Goal: Task Accomplishment & Management: Manage account settings

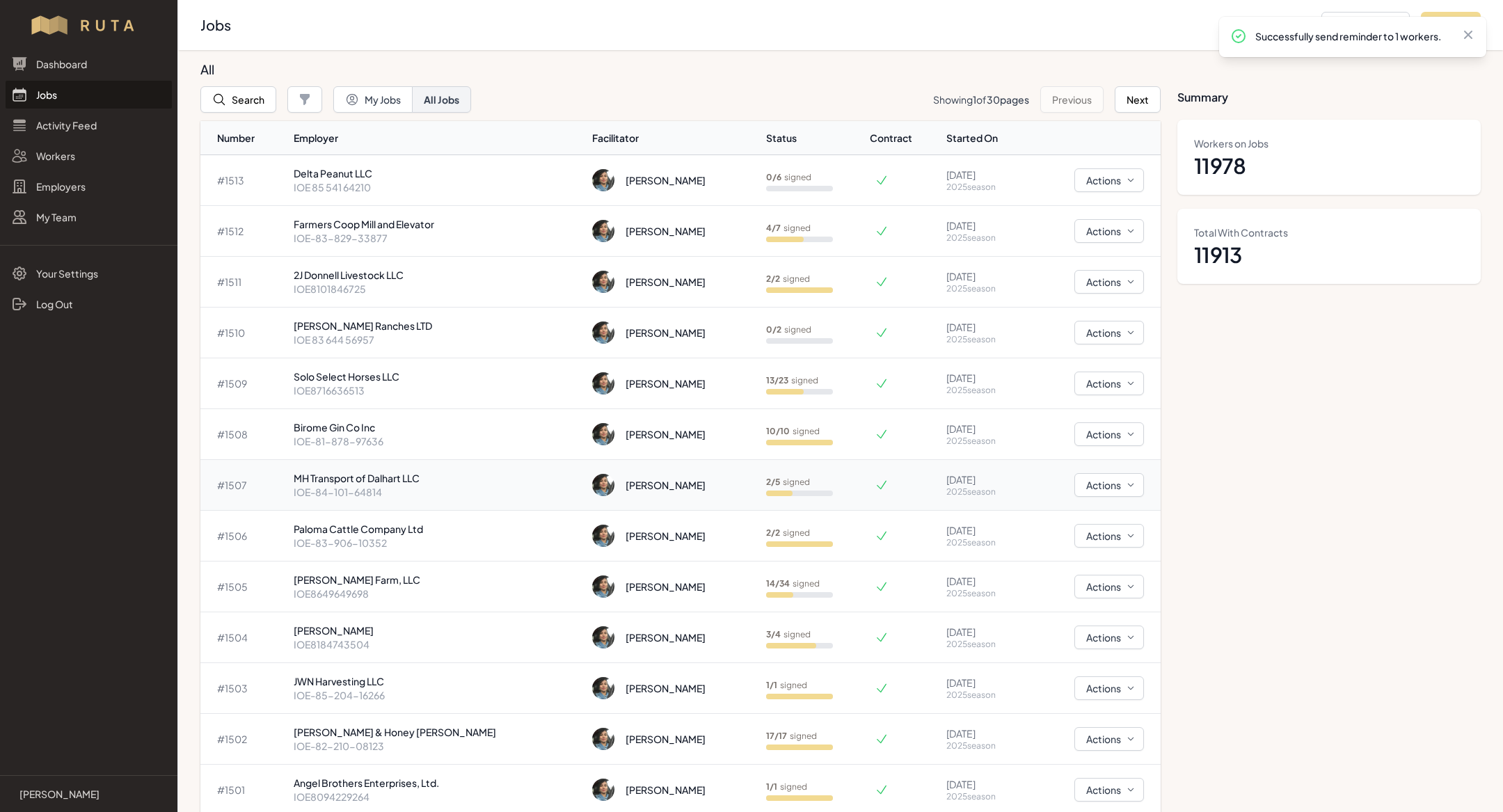
click at [416, 475] on p "MH Transport of Dalhart LLC" at bounding box center [436, 477] width 287 height 13
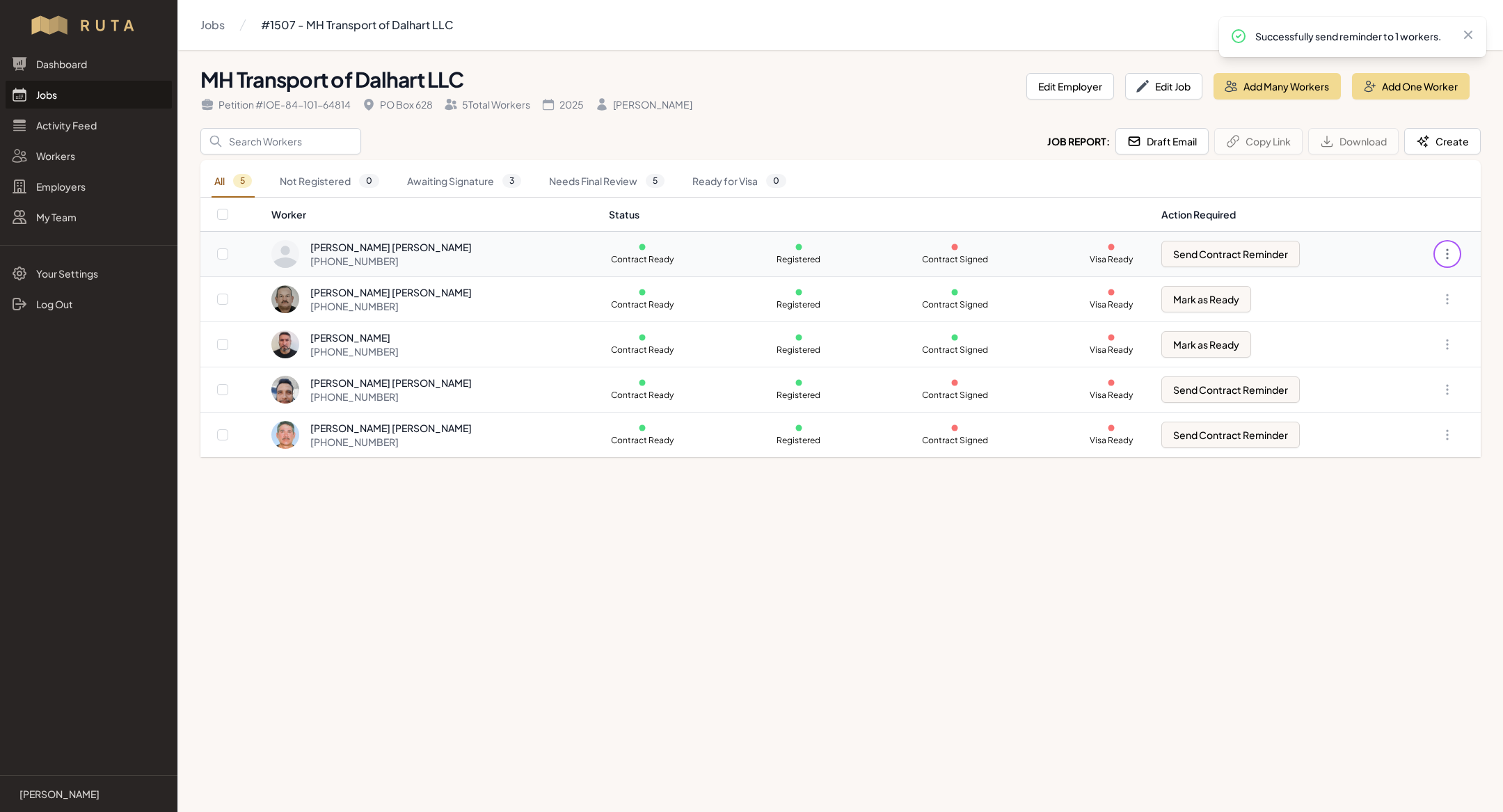
click at [1452, 251] on icon "button" at bounding box center [1446, 254] width 13 height 13
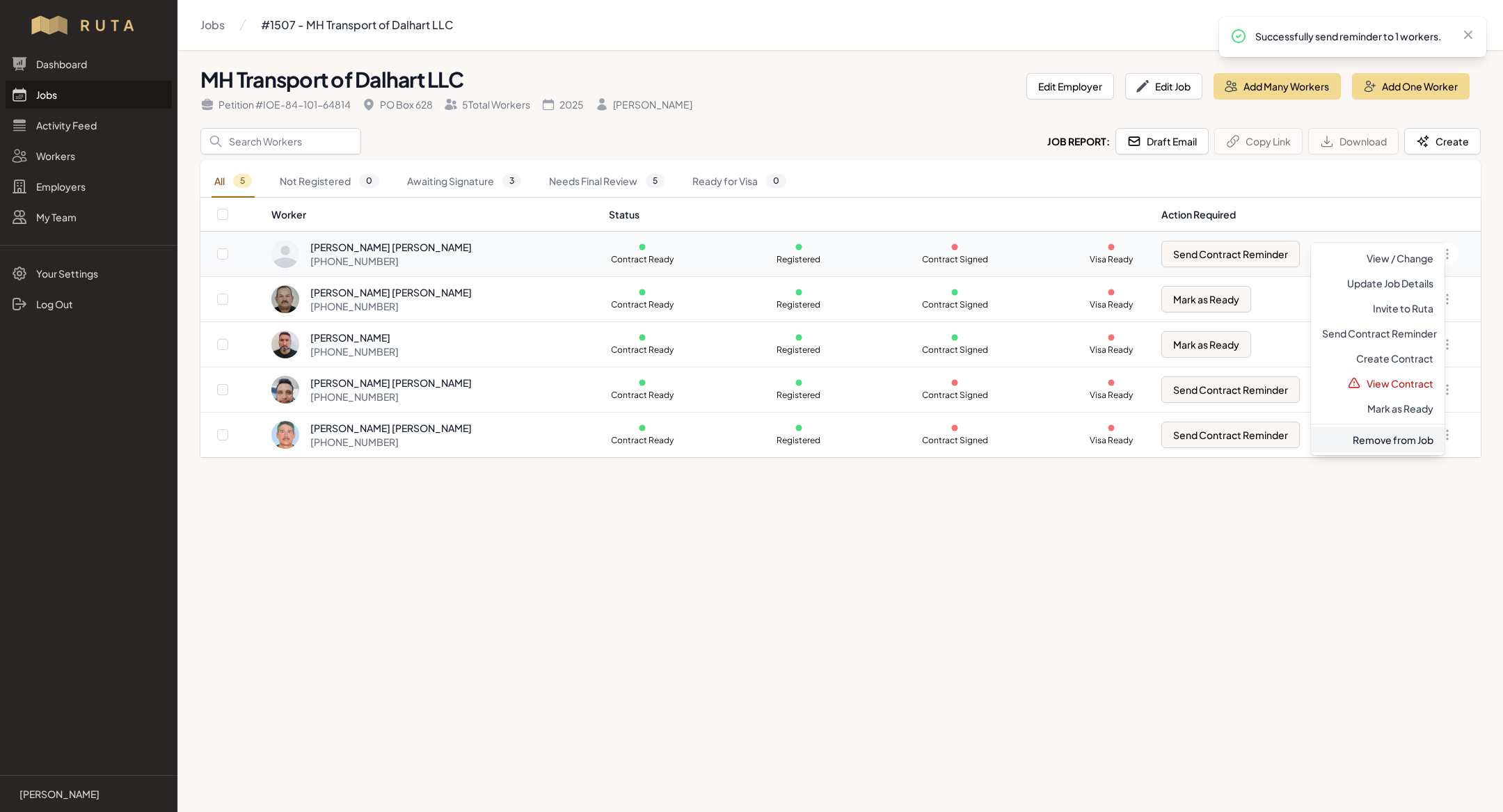
click at [1365, 436] on link "Remove from Job" at bounding box center [1377, 440] width 134 height 25
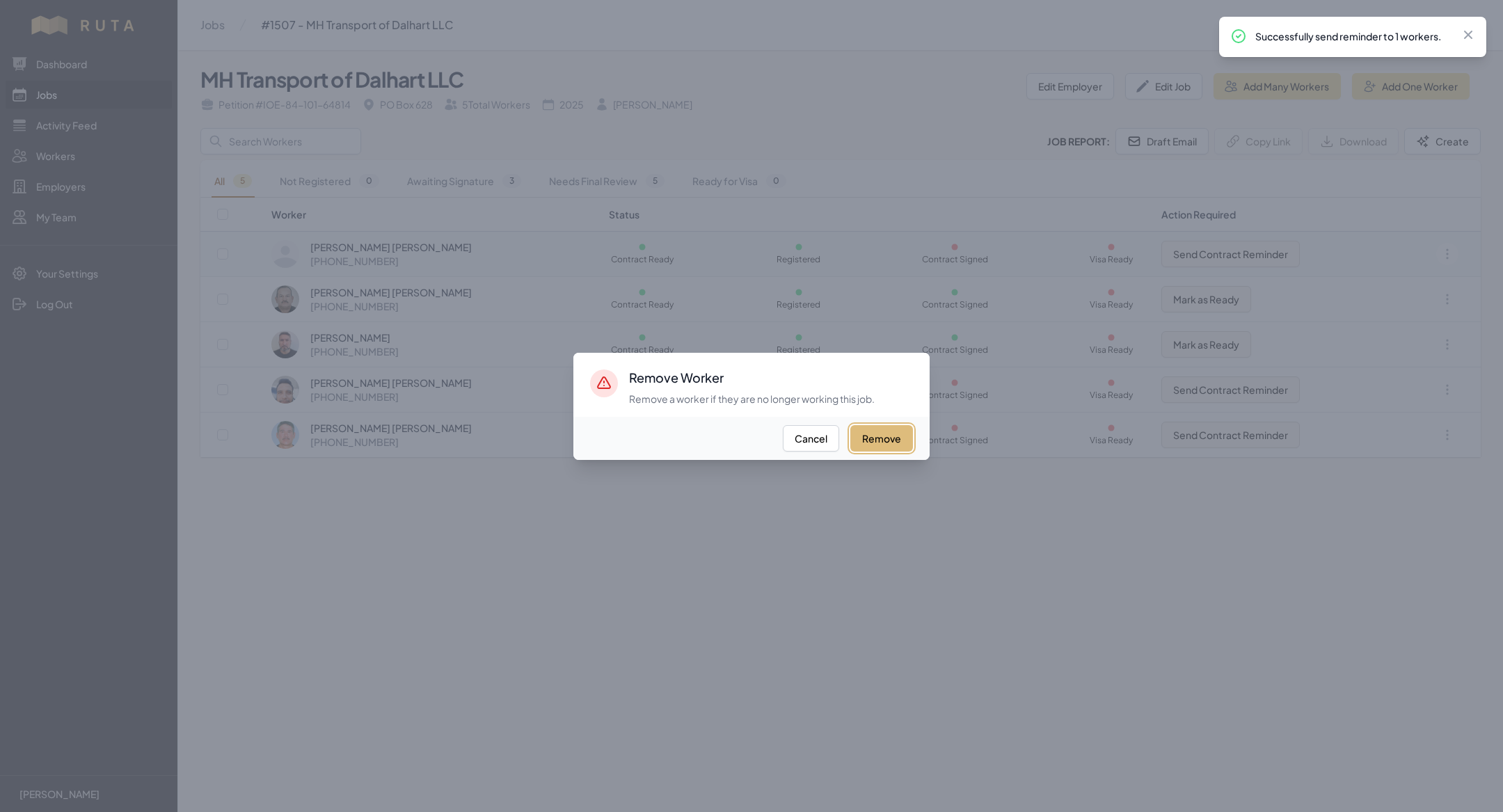
click at [882, 441] on button "Remove" at bounding box center [881, 438] width 63 height 26
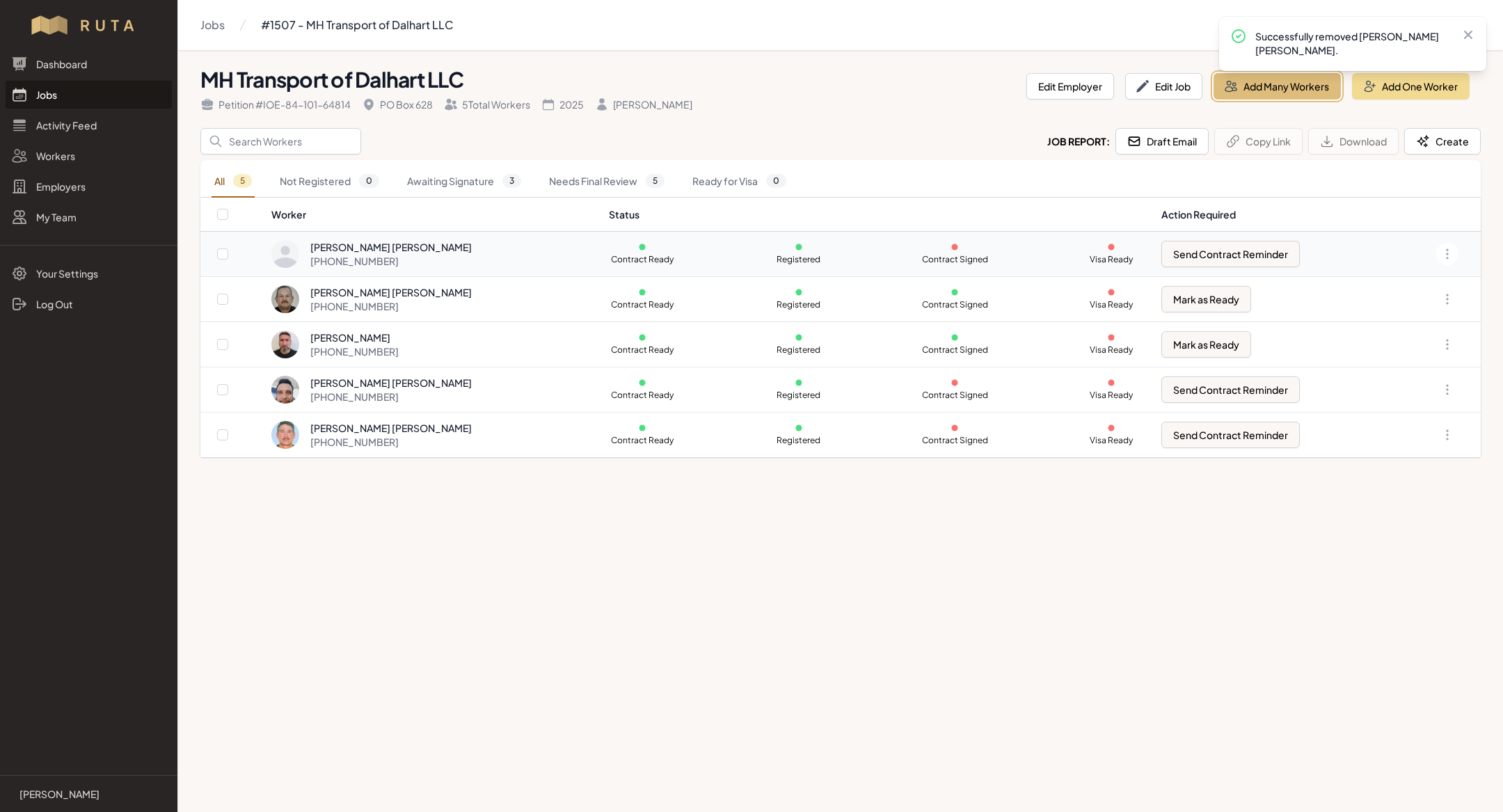
click at [1257, 91] on button "Add Many Workers" at bounding box center [1277, 85] width 128 height 26
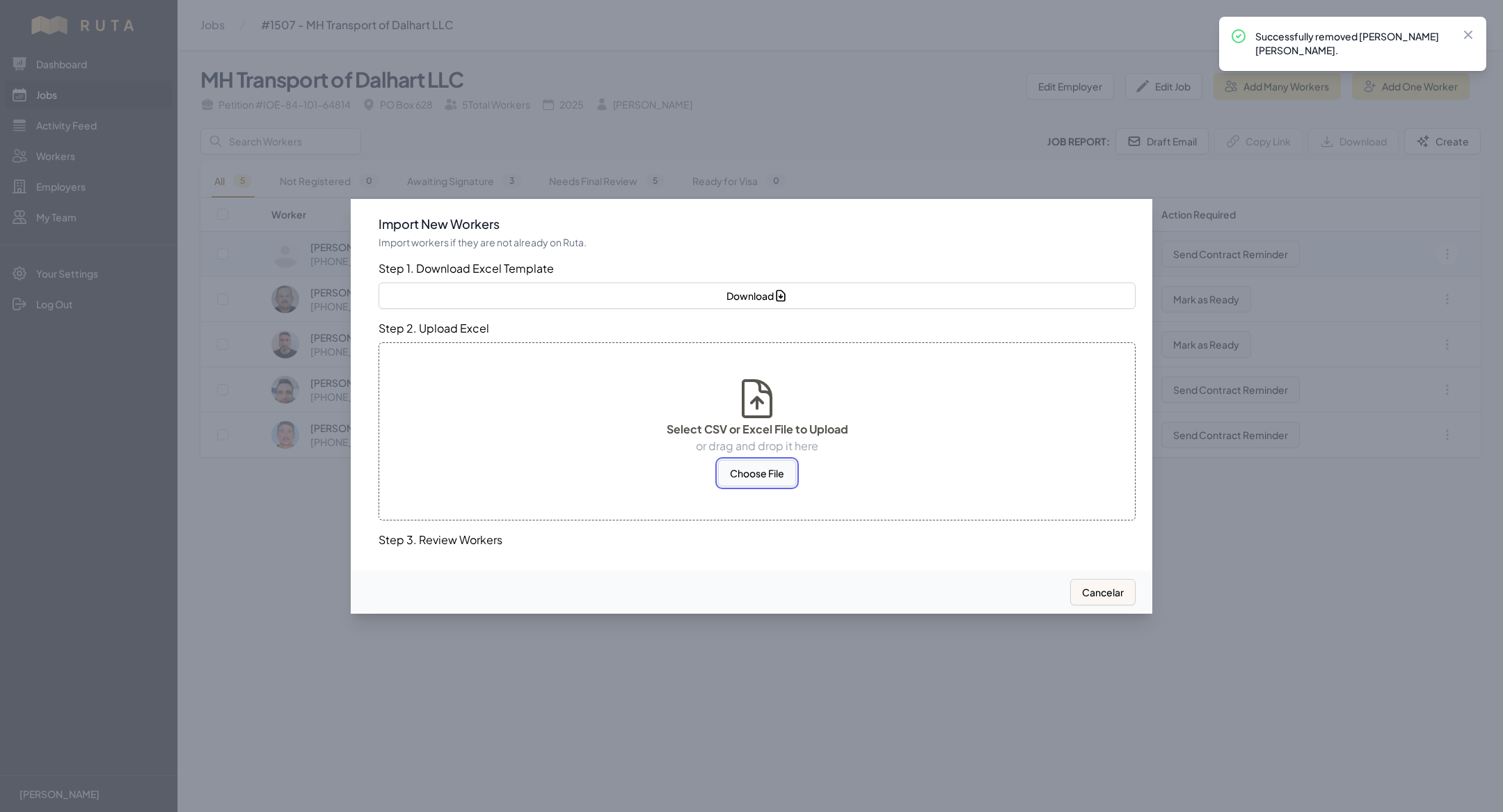
click at [741, 469] on button "Choose File" at bounding box center [756, 472] width 78 height 26
select select "MX"
select select "US"
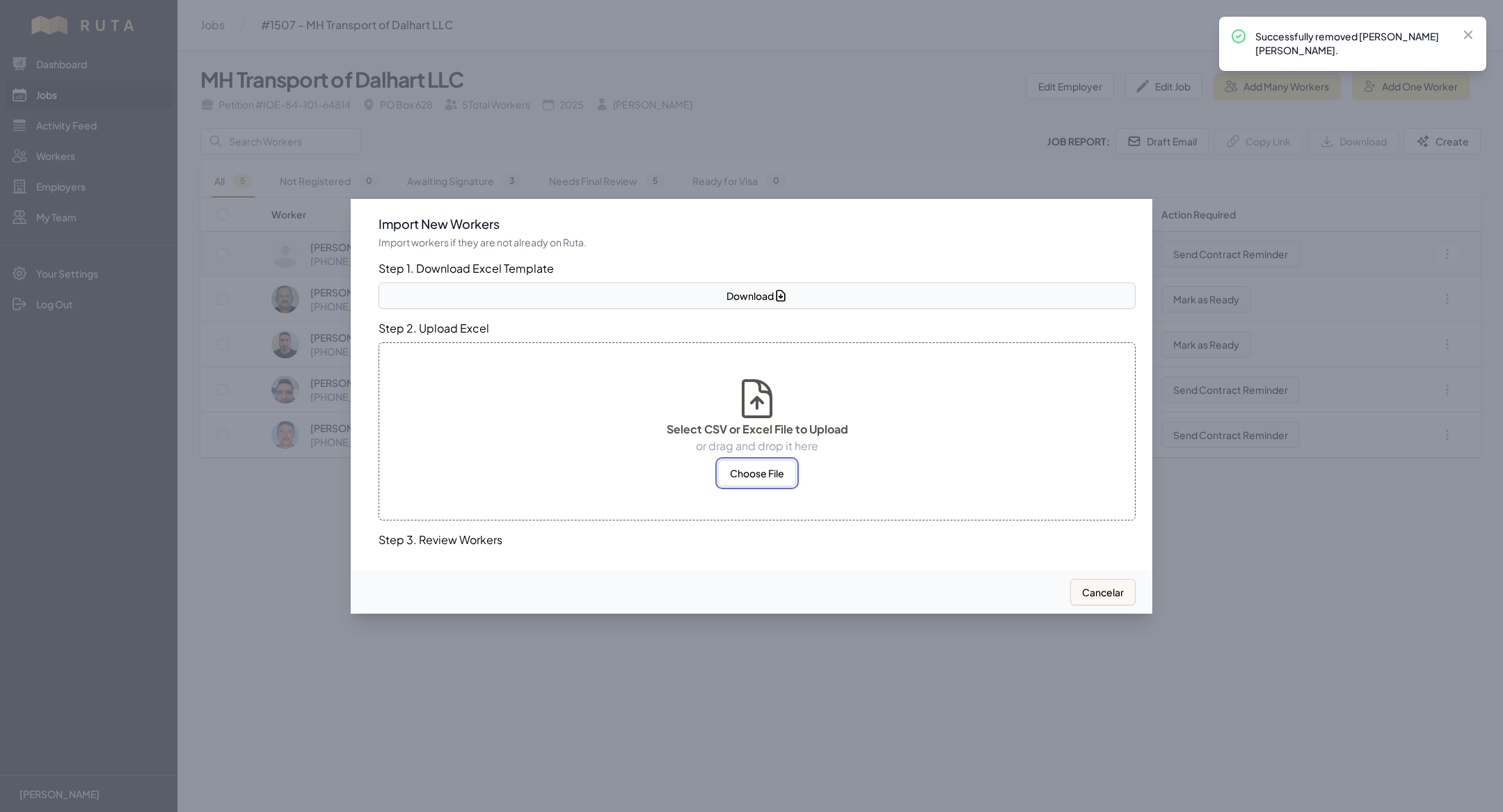
select select "US"
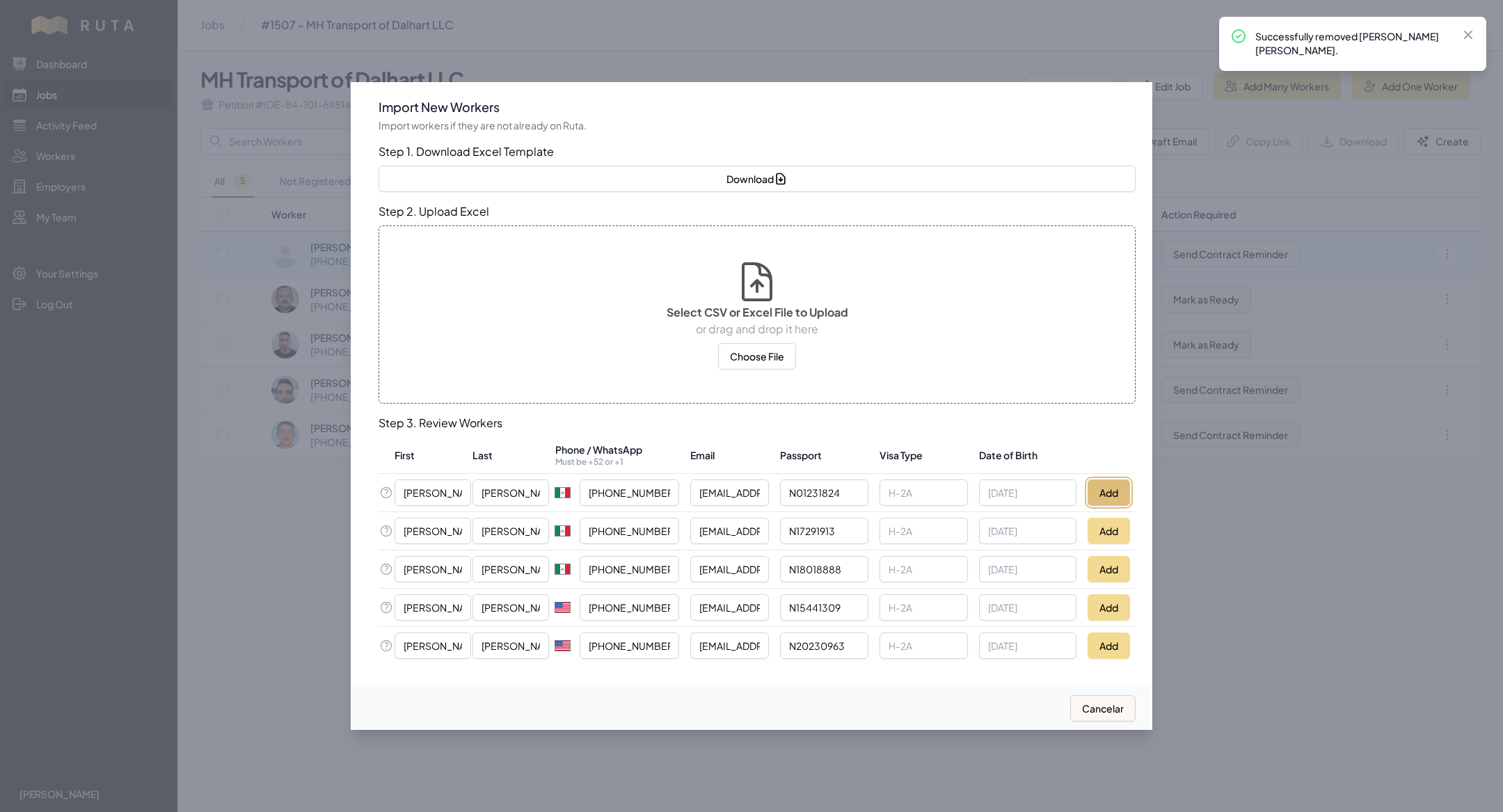
click at [1097, 484] on button "Add" at bounding box center [1108, 492] width 42 height 26
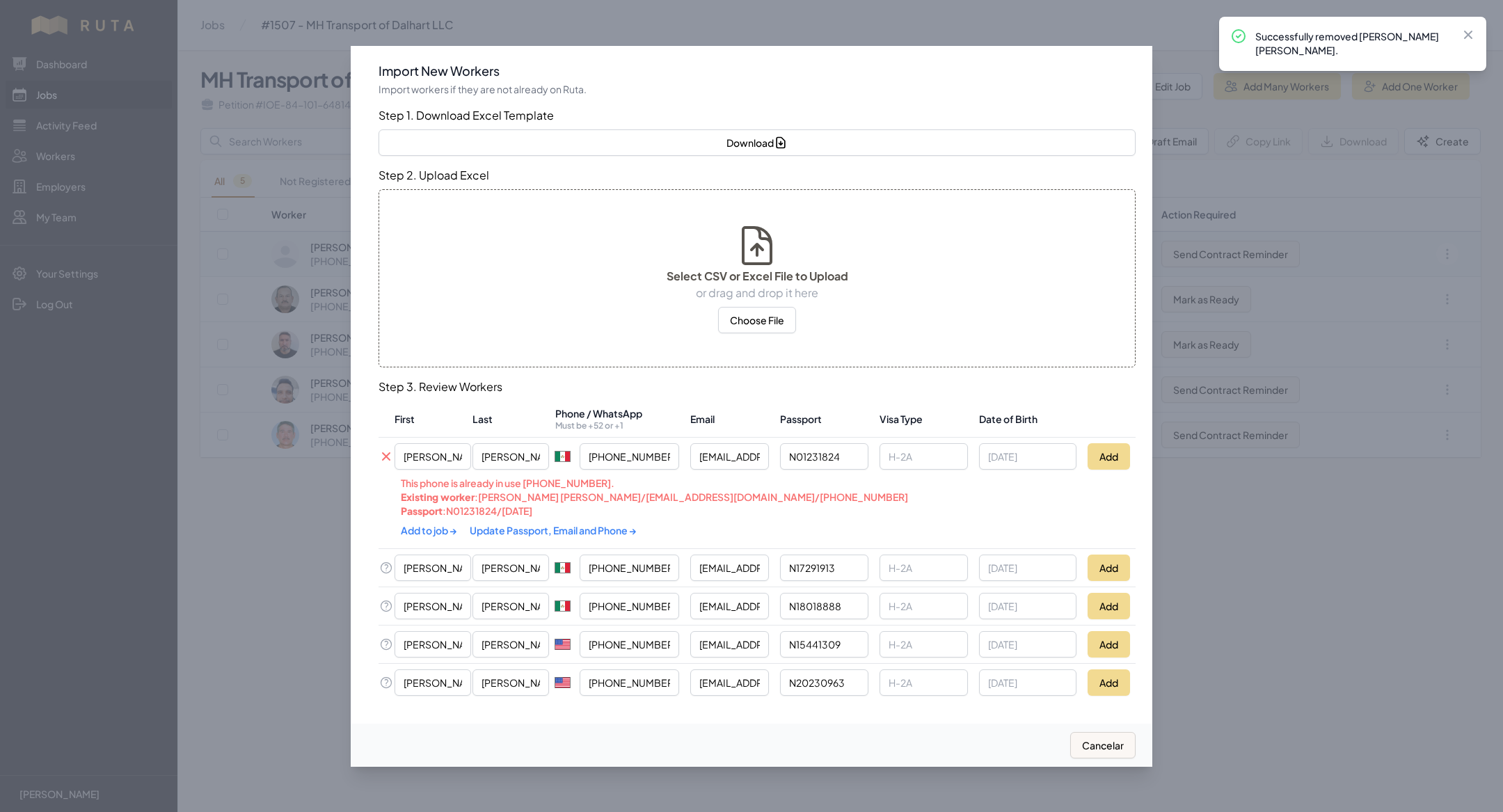
click at [580, 526] on link "Update Passport, Email and Phone →" at bounding box center [553, 530] width 167 height 13
click at [441, 525] on link "Add to job →" at bounding box center [430, 529] width 58 height 13
click at [333, 580] on div at bounding box center [751, 406] width 1503 height 812
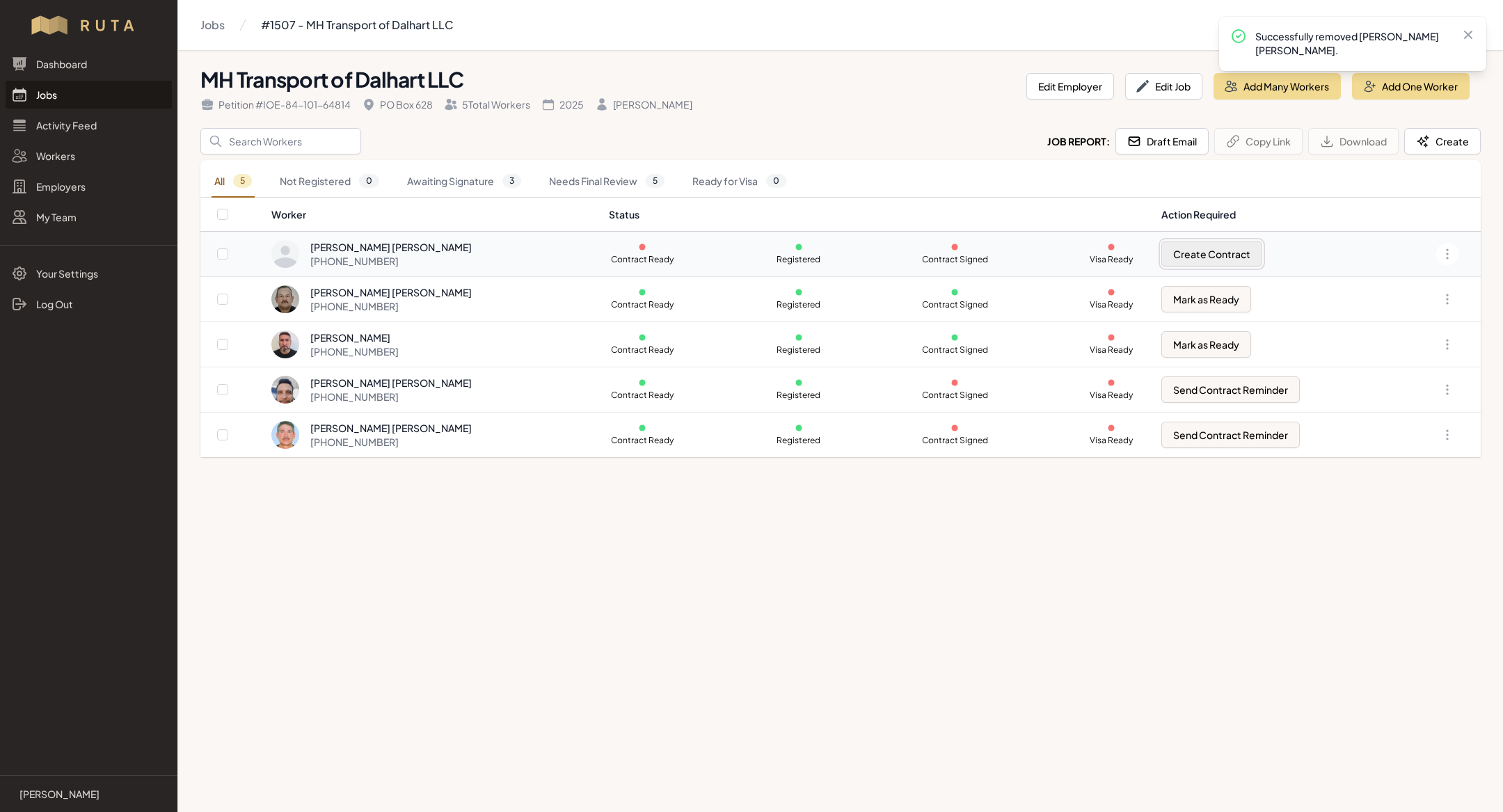
click at [1225, 252] on button "Create Contract" at bounding box center [1212, 254] width 101 height 26
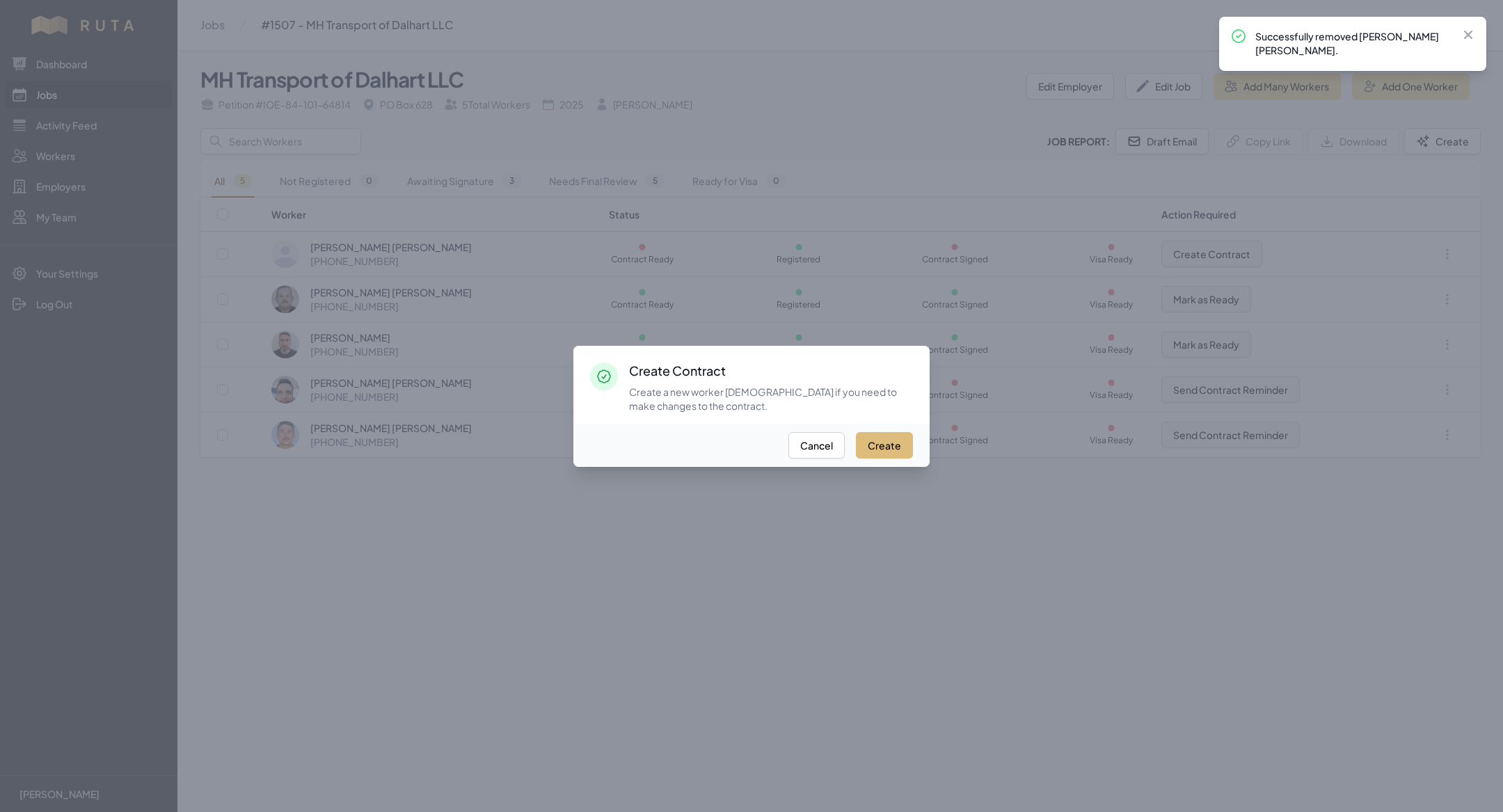
click at [899, 440] on button "Create" at bounding box center [883, 444] width 57 height 26
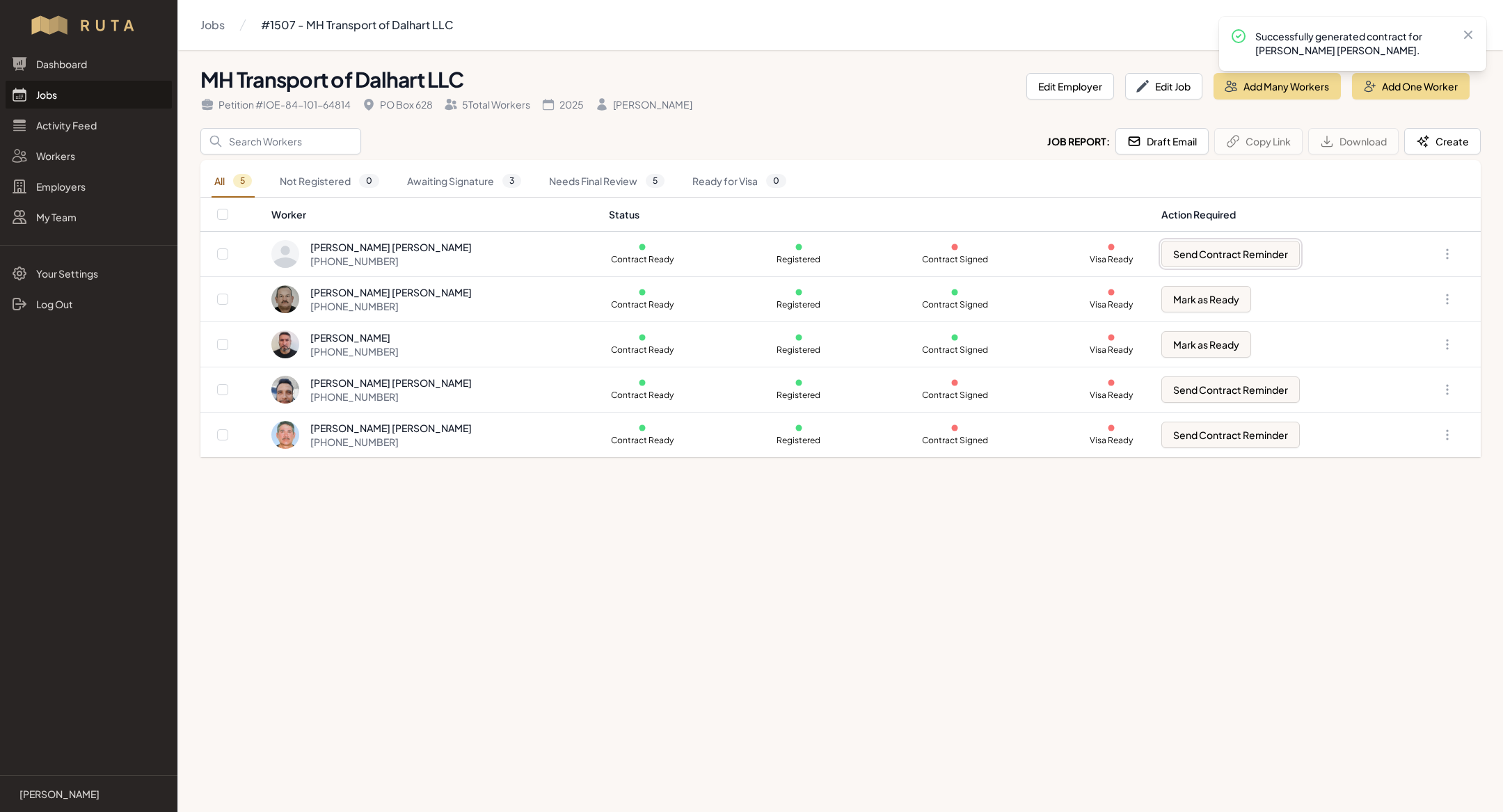
click at [1221, 254] on button "Send Contract Reminder" at bounding box center [1230, 254] width 139 height 26
checkbox input "true"
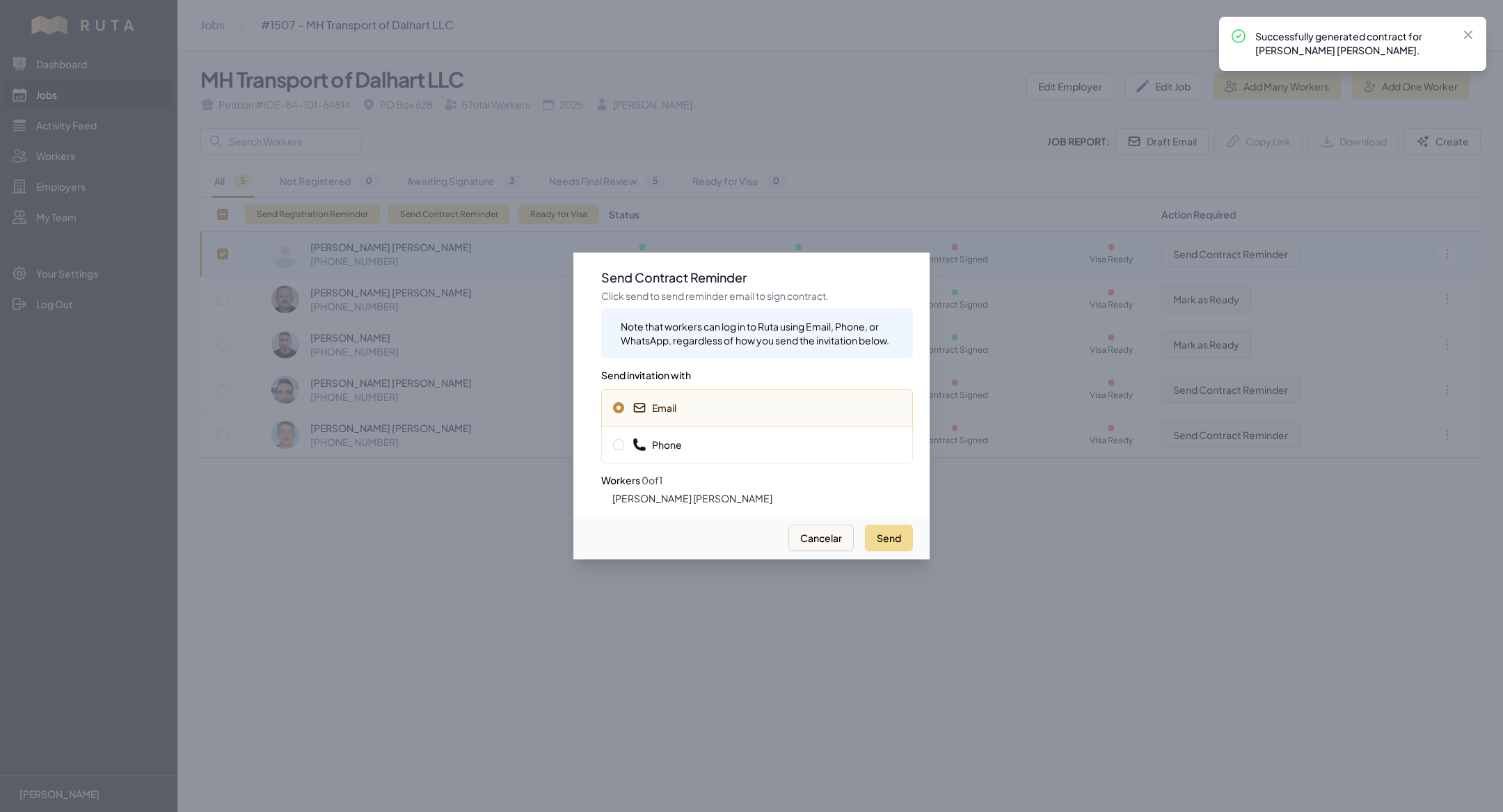
click at [825, 434] on div "Phone" at bounding box center [756, 444] width 312 height 38
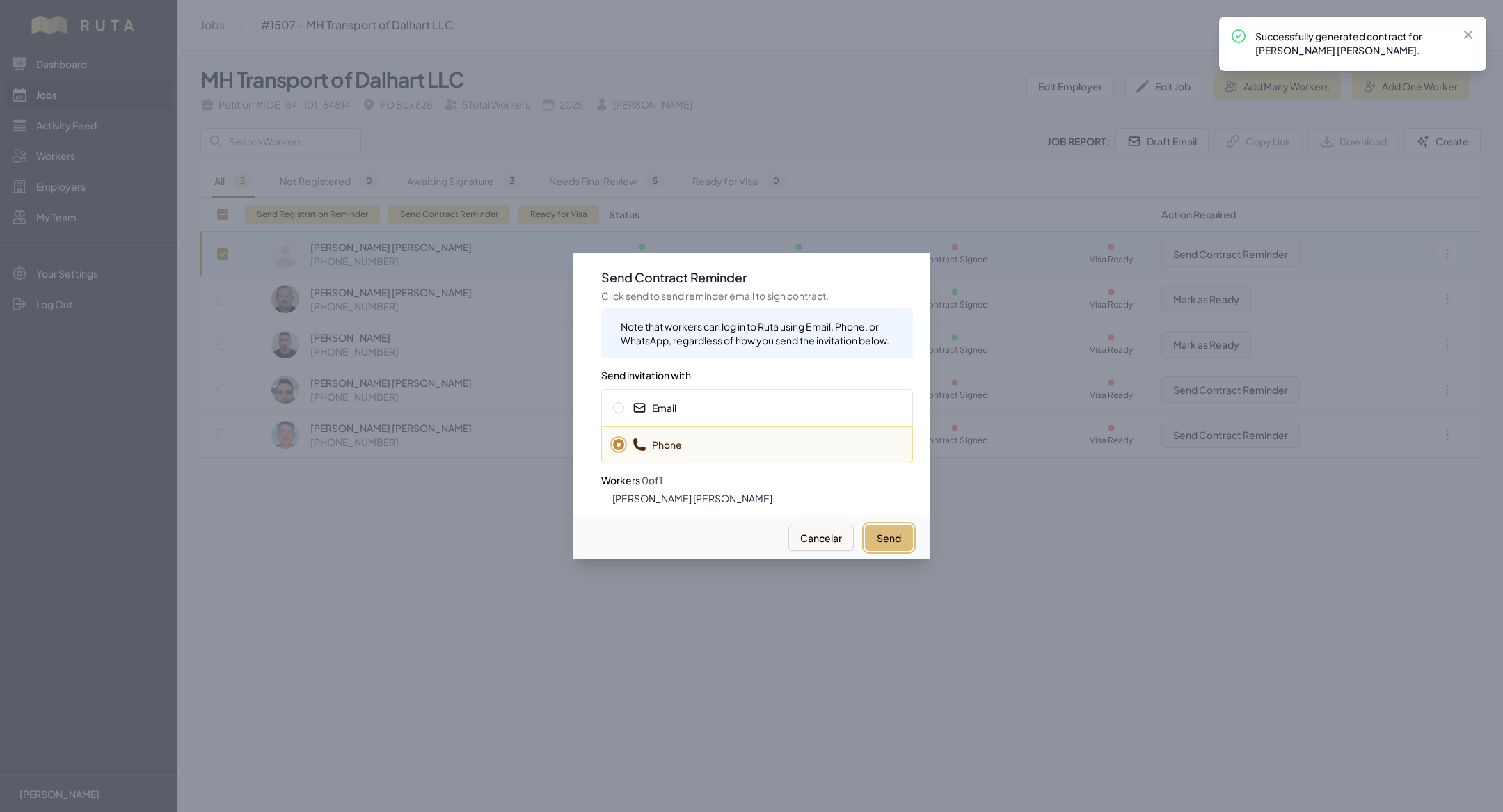
click at [877, 544] on button "Send" at bounding box center [888, 537] width 48 height 26
click at [796, 412] on span "Email" at bounding box center [756, 407] width 288 height 13
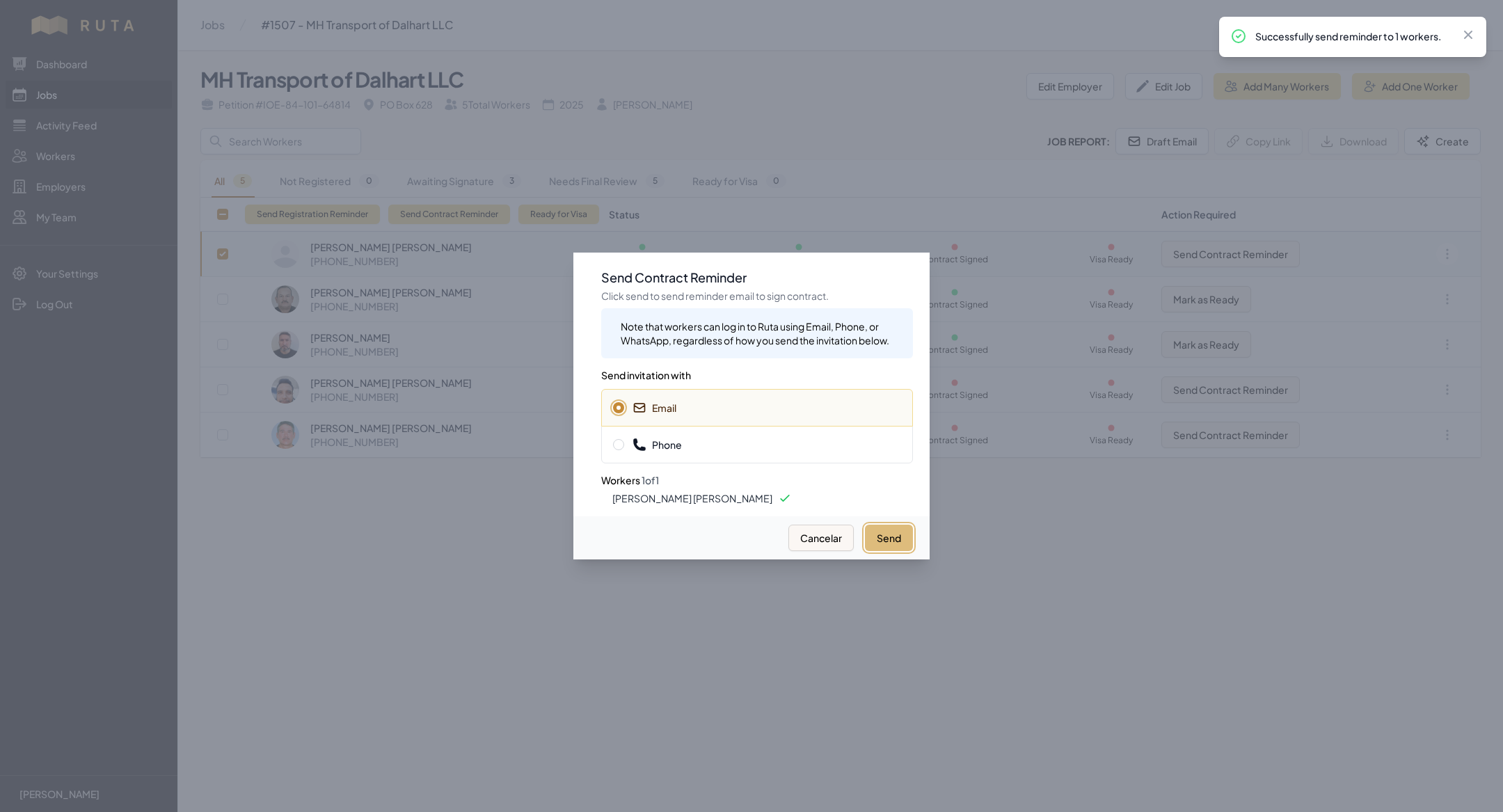
click at [886, 529] on button "Send" at bounding box center [888, 537] width 48 height 26
